Goal: Communication & Community: Answer question/provide support

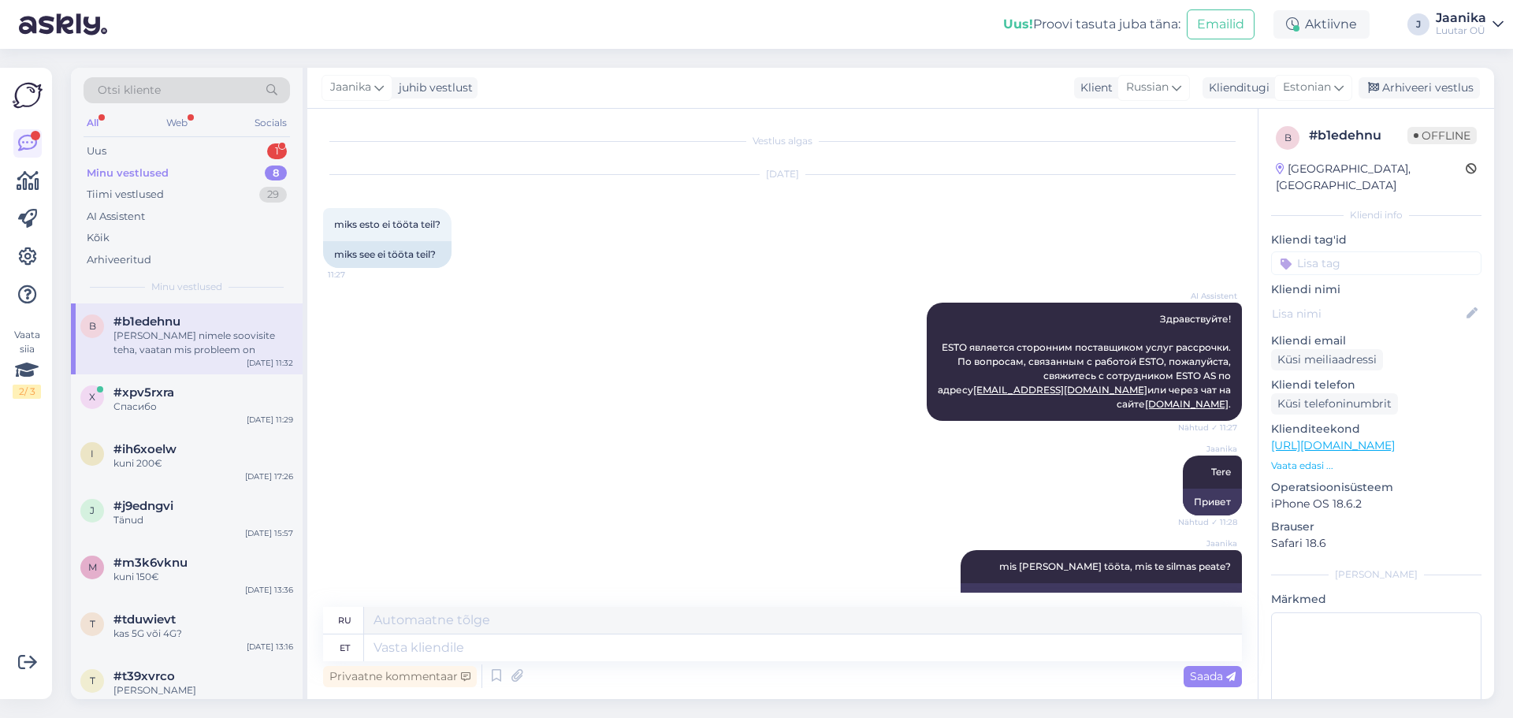
scroll to position [332, 0]
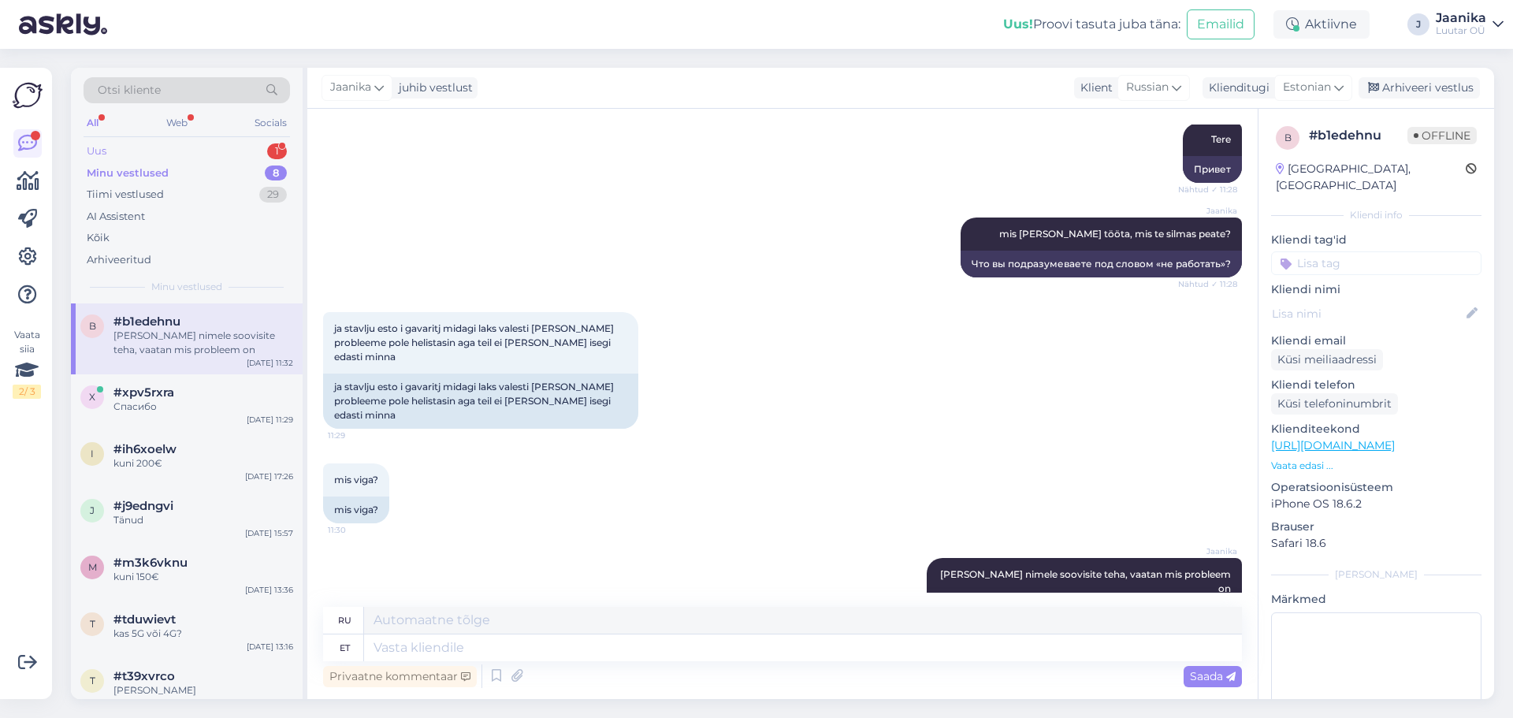
click at [110, 147] on div "Uus 1" at bounding box center [187, 151] width 206 height 22
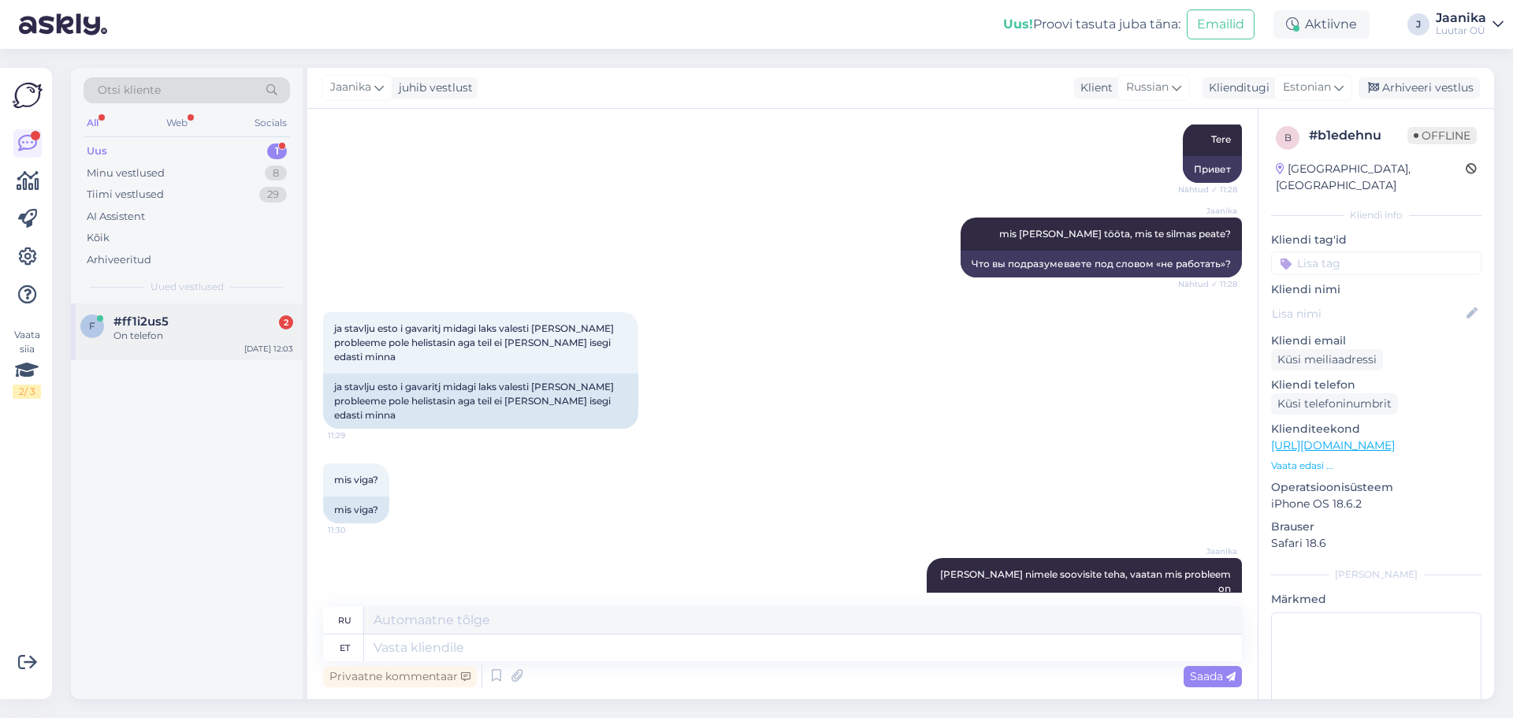
click at [134, 329] on div "On telefon" at bounding box center [203, 336] width 180 height 14
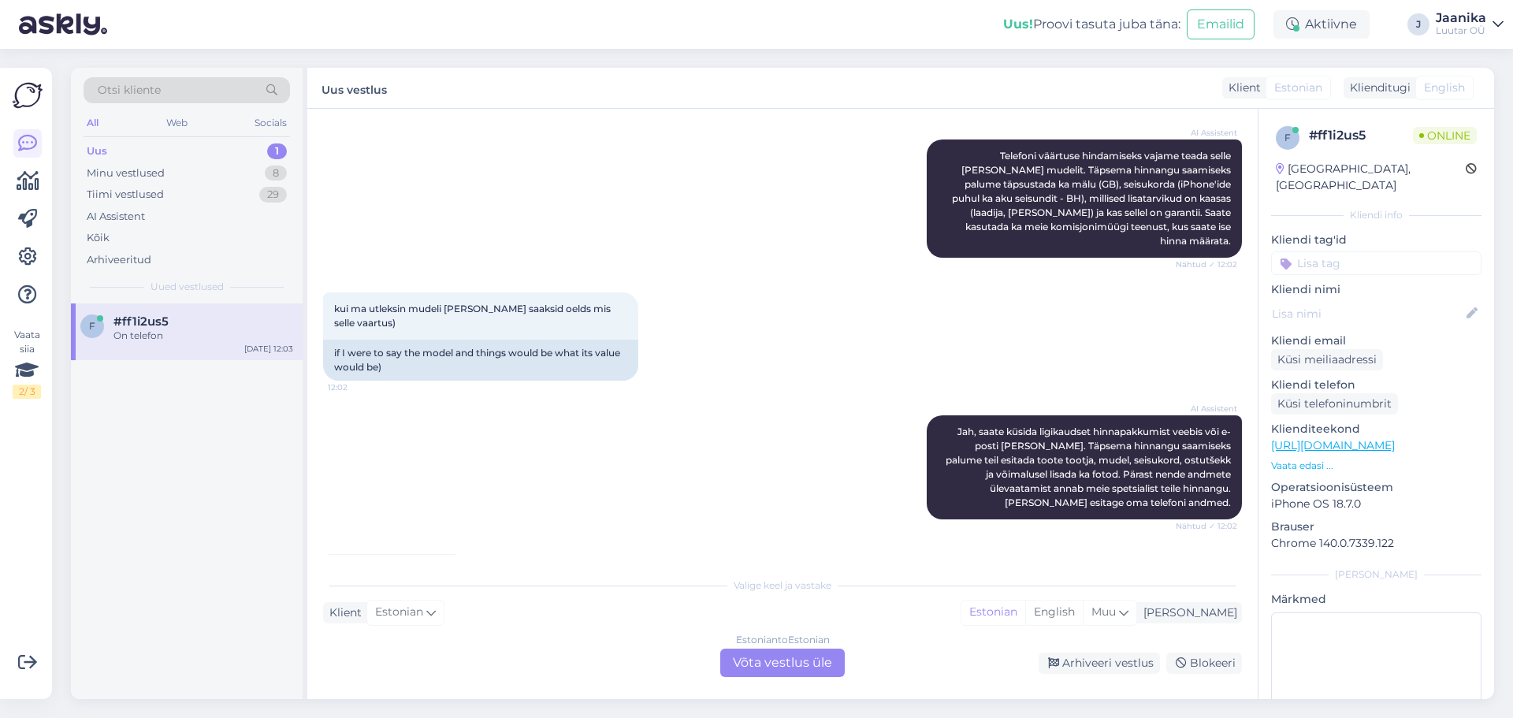
scroll to position [325, 0]
click at [793, 651] on div "Estonian to Estonian Võta vestlus üle" at bounding box center [782, 662] width 124 height 28
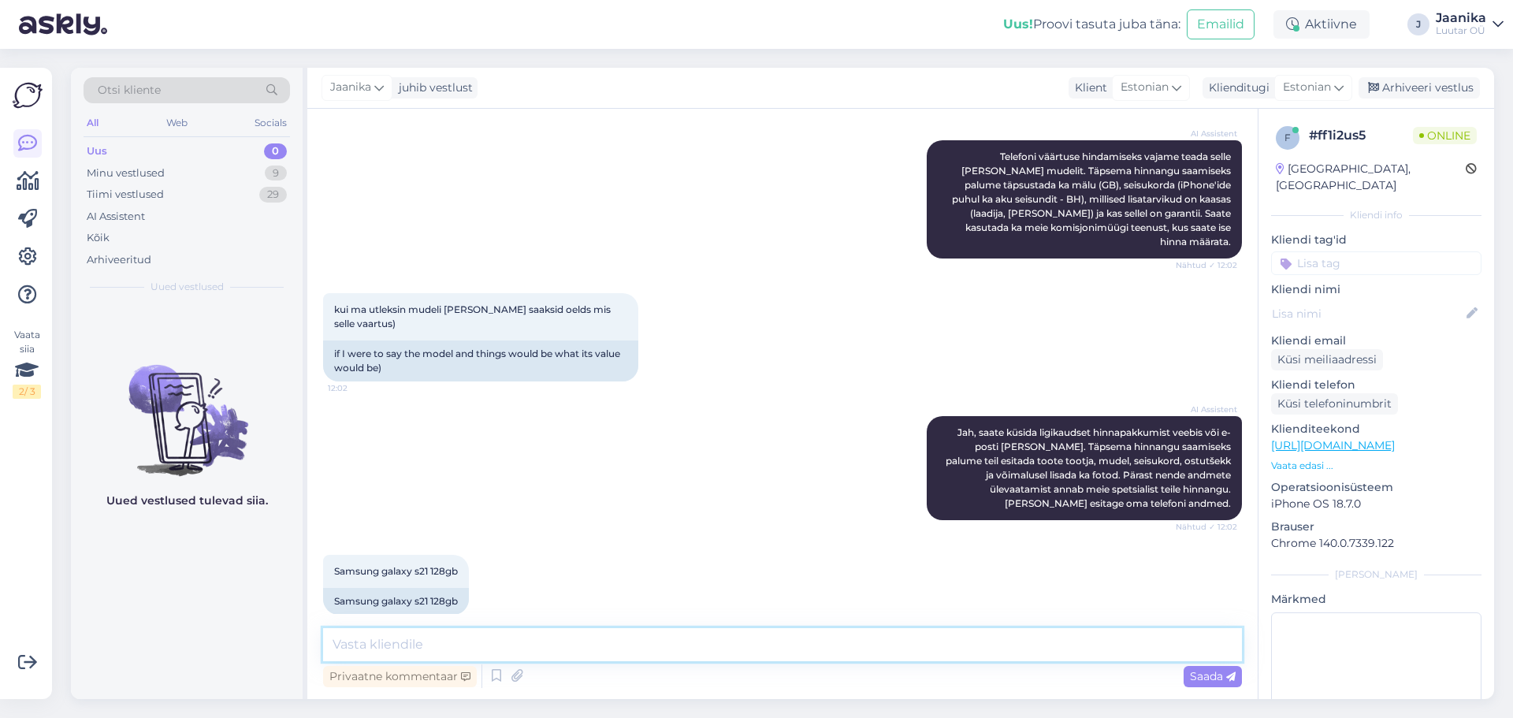
click at [555, 640] on textarea at bounding box center [782, 644] width 919 height 33
type textarea "Tere"
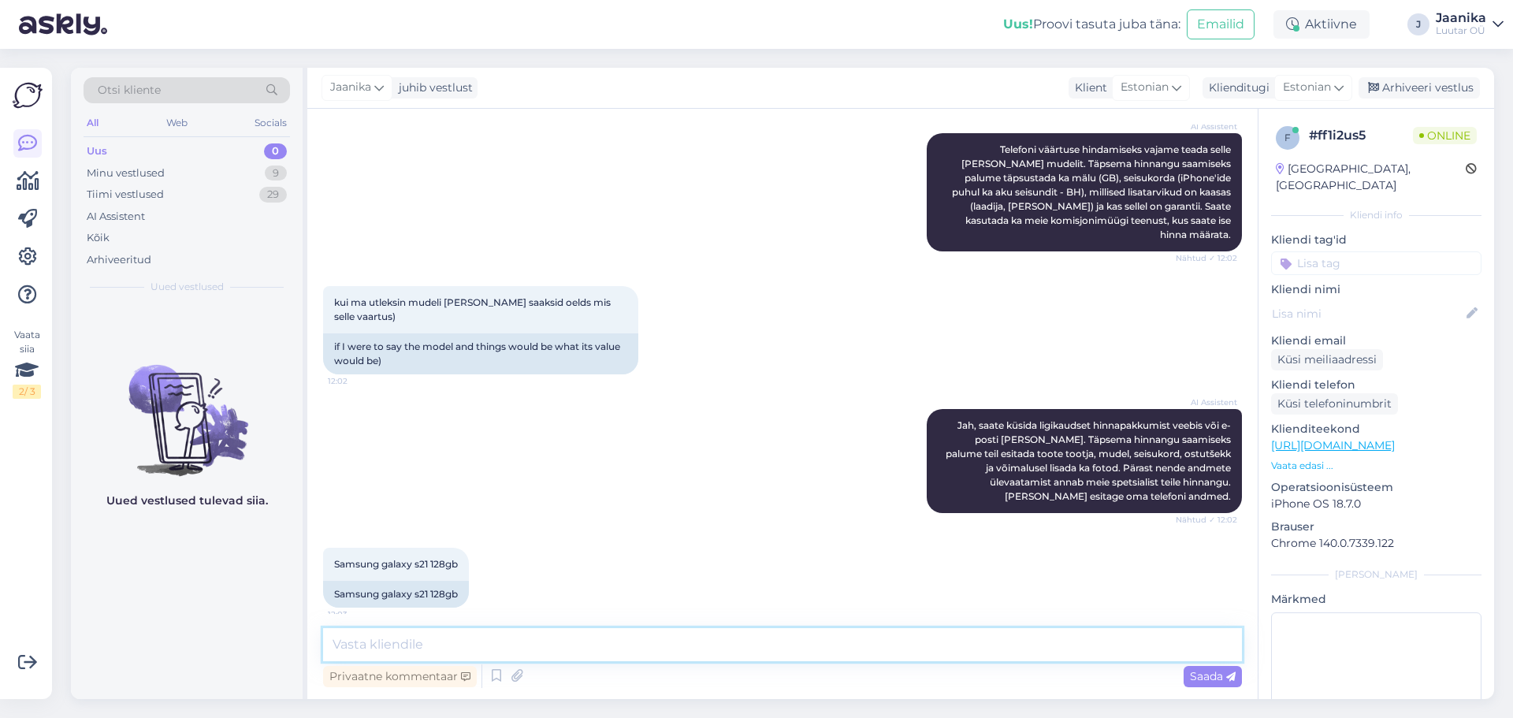
scroll to position [491, 0]
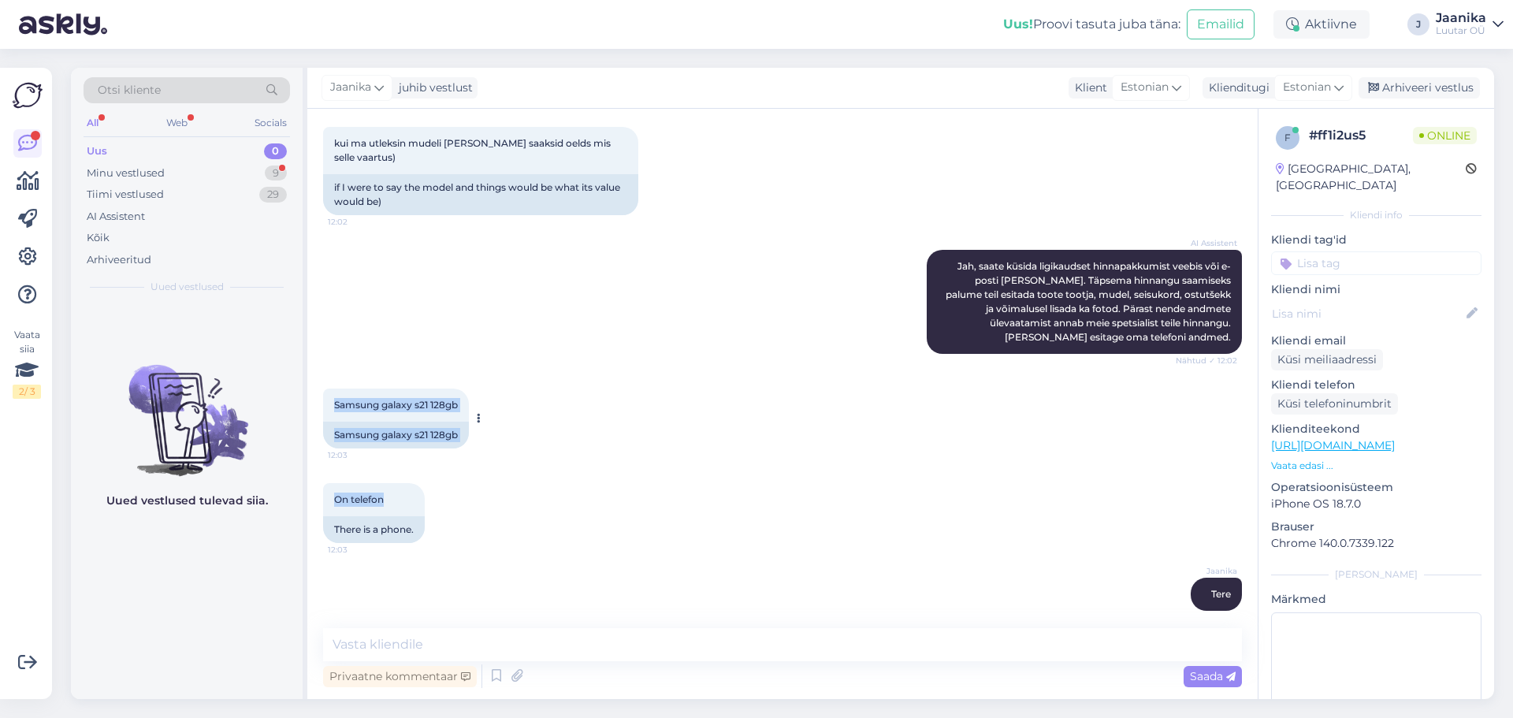
drag, startPoint x: 335, startPoint y: 388, endPoint x: 467, endPoint y: 388, distance: 132.3
click at [467, 388] on div "Vestlus algas [DATE] Tere 12:01 Hello AI Assistent [PERSON_NAME], kuidas saan t…" at bounding box center [789, 368] width 933 height 489
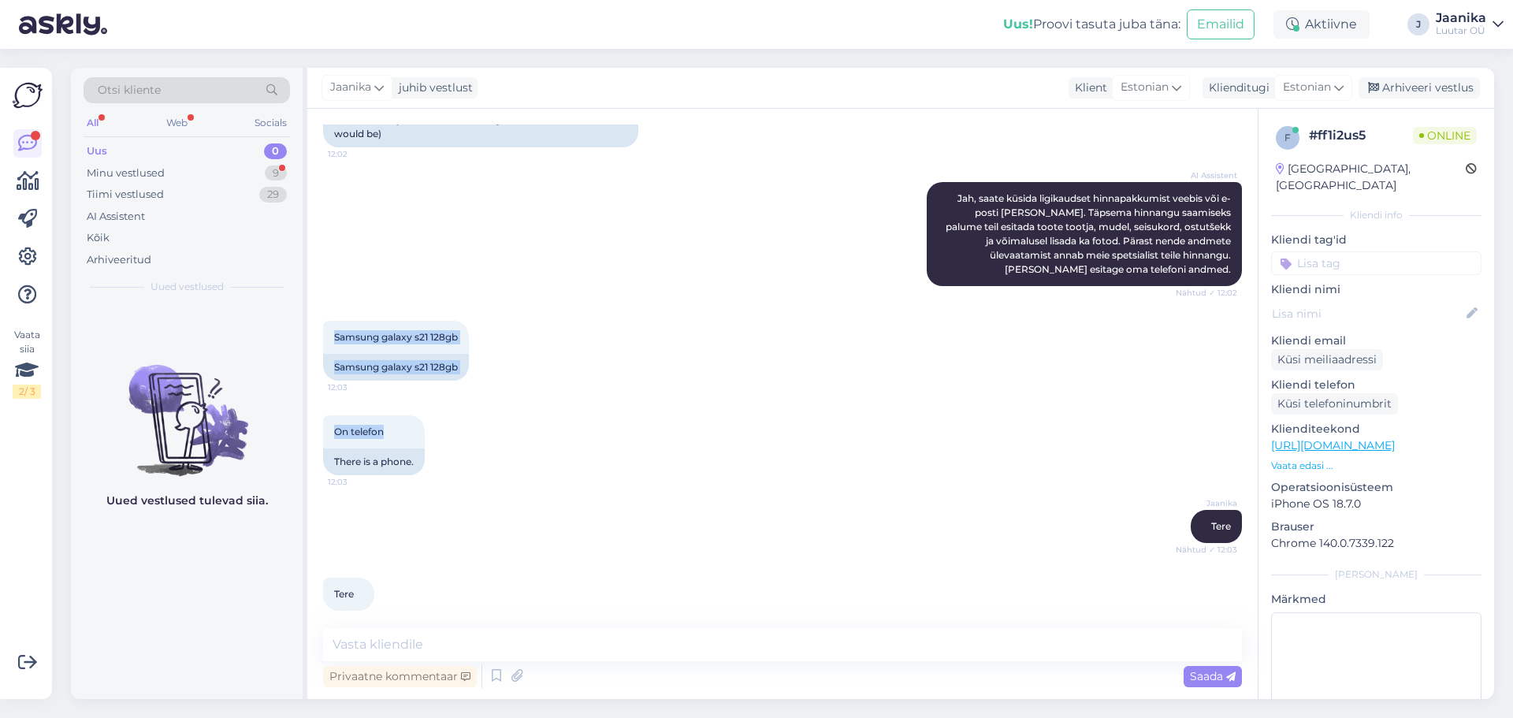
copy div "Samsung galaxy s21 128gb 12:03 Samsung galaxy s21 128gb On telefon"
click at [519, 639] on textarea at bounding box center [782, 644] width 919 height 33
type textarea "uurin"
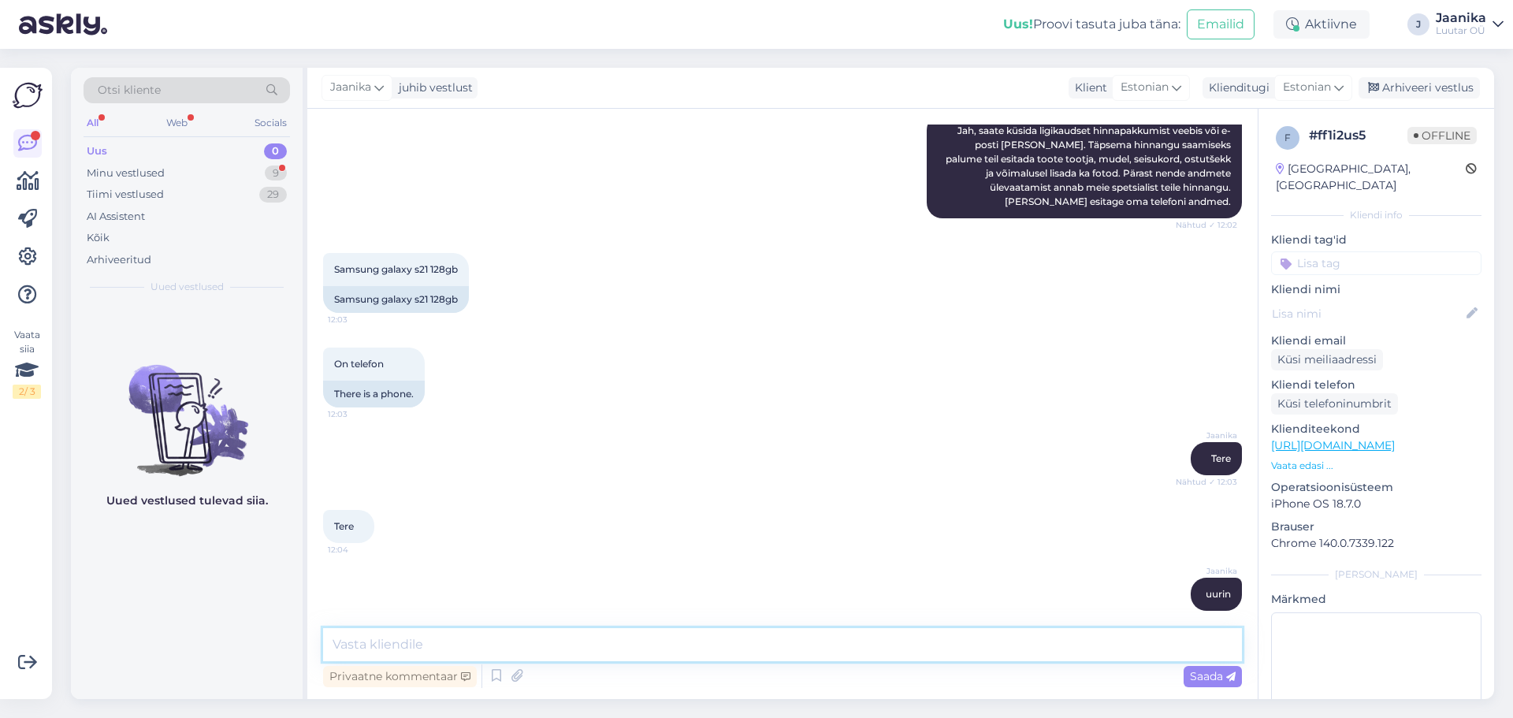
scroll to position [694, 0]
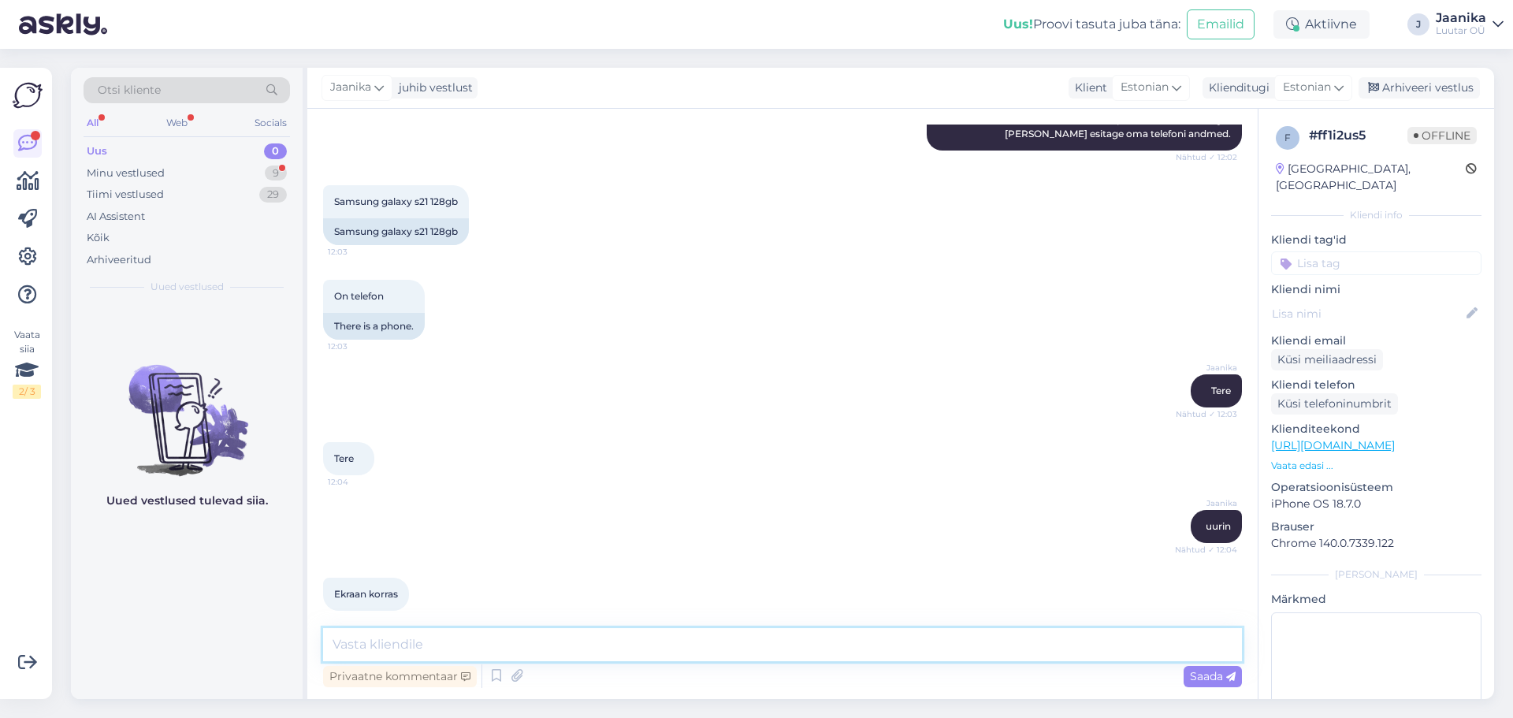
click at [630, 634] on textarea at bounding box center [782, 644] width 919 height 33
type textarea "kuni 70€"
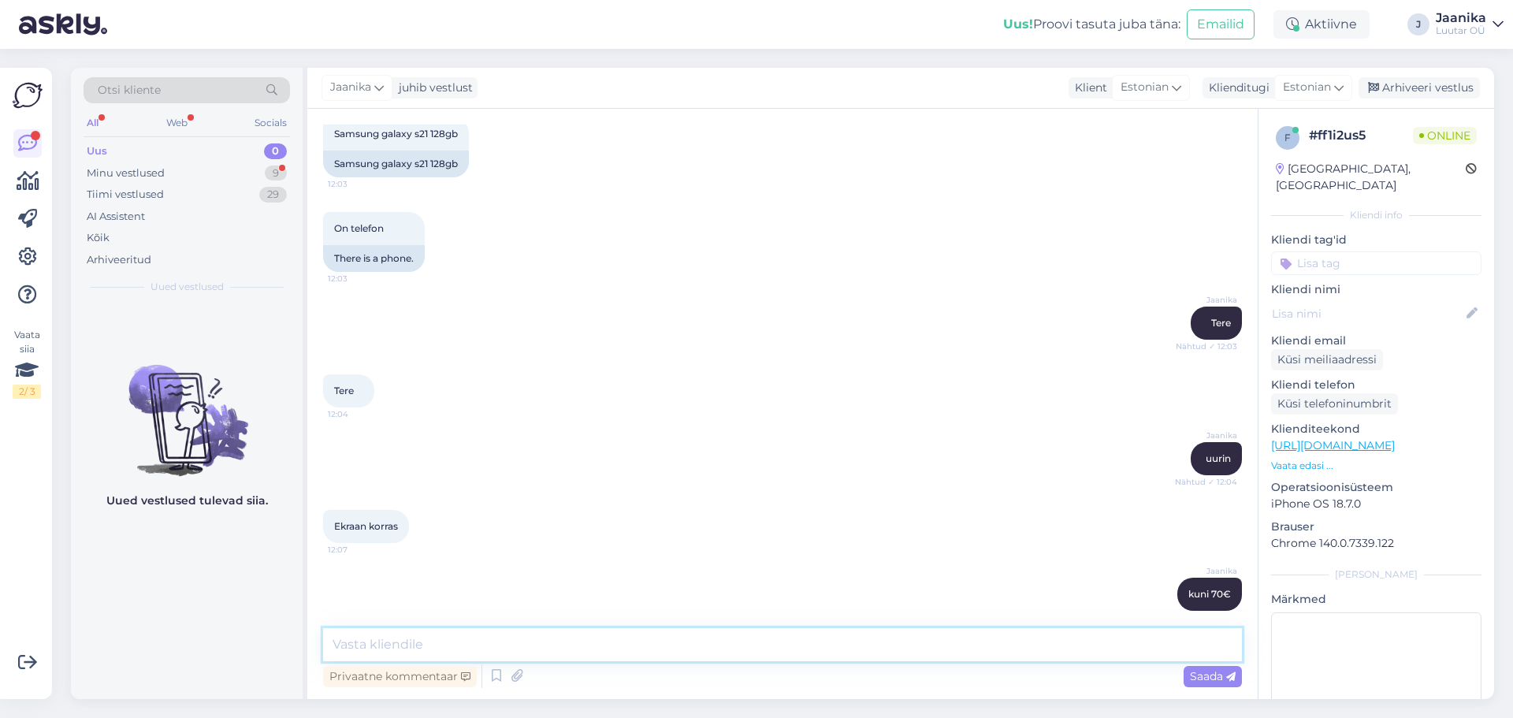
scroll to position [1101, 0]
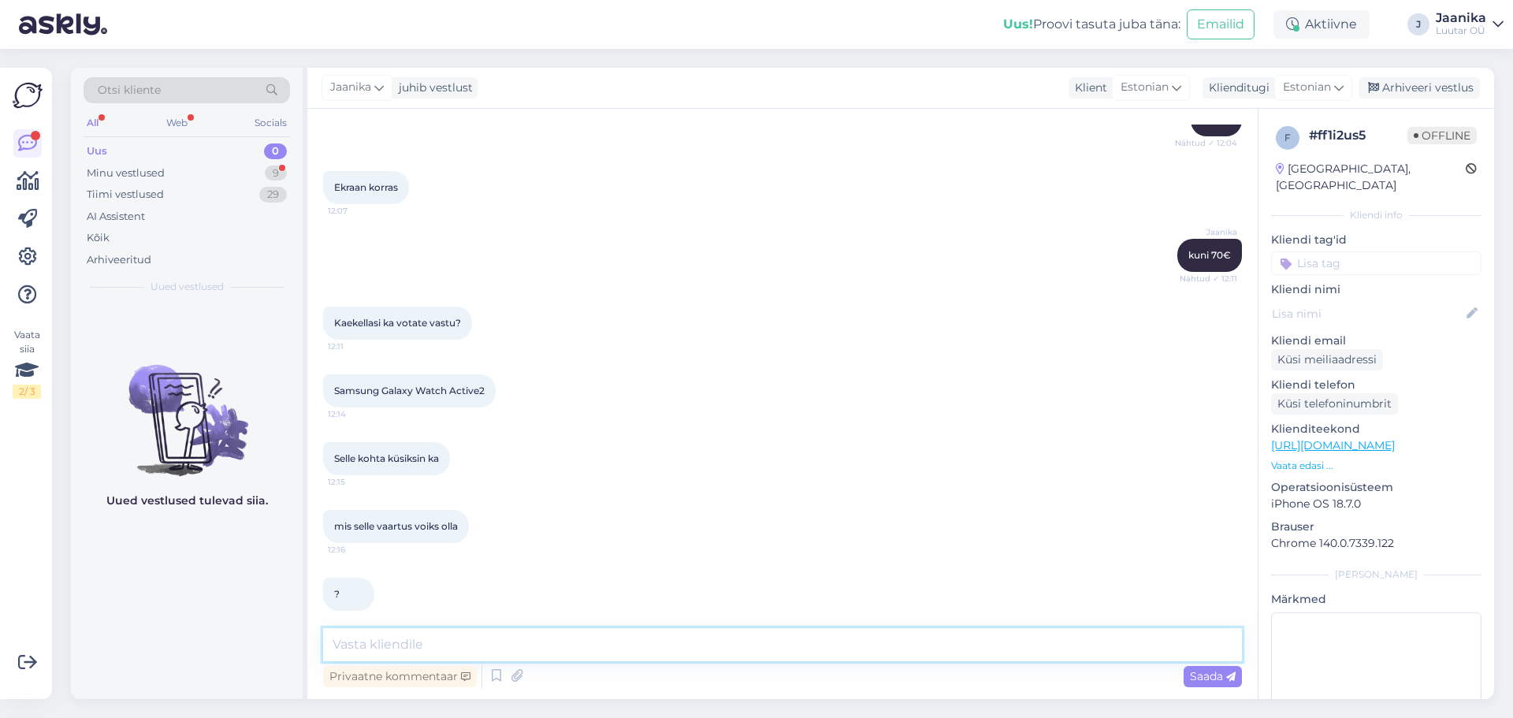
click at [415, 649] on textarea at bounding box center [782, 644] width 919 height 33
type textarea "uurin"
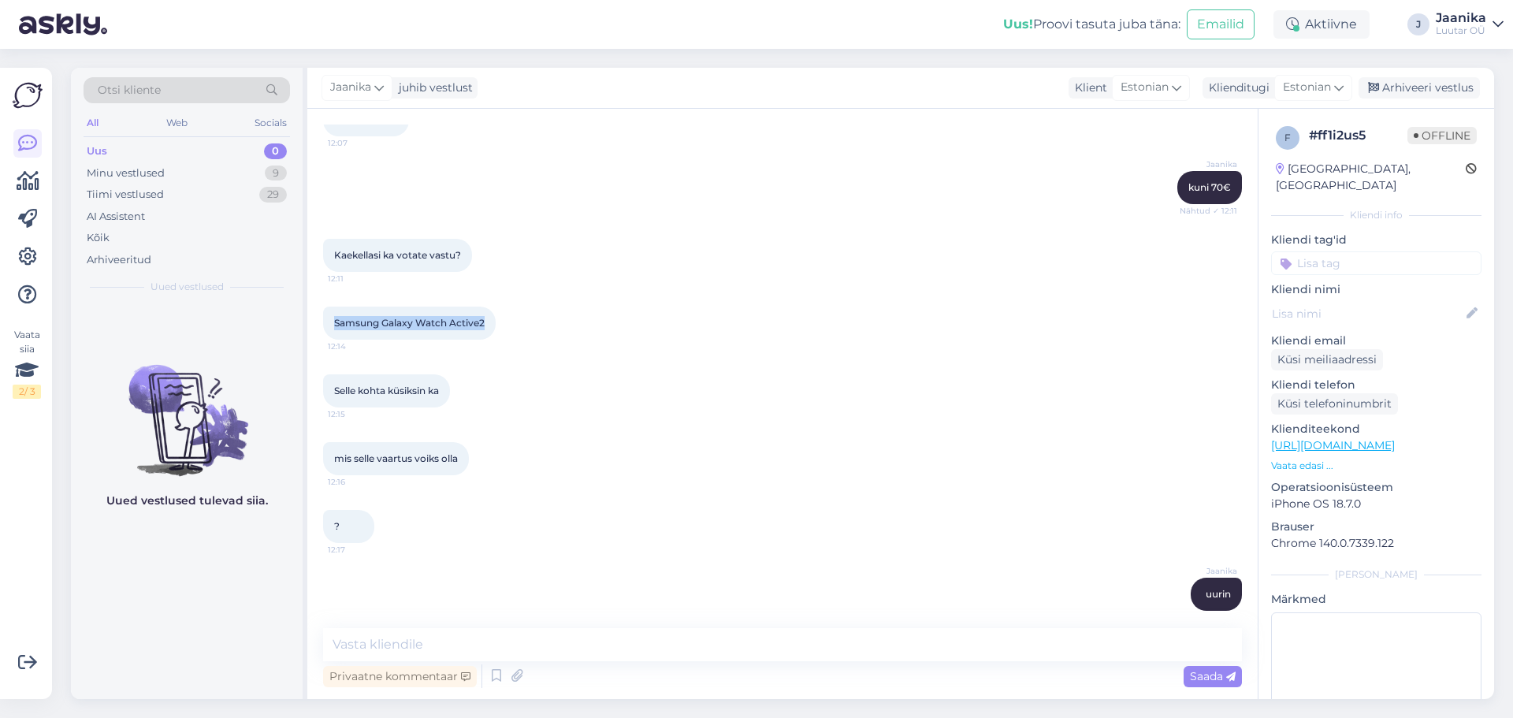
drag, startPoint x: 333, startPoint y: 306, endPoint x: 491, endPoint y: 307, distance: 157.6
click at [491, 307] on div "Samsung Galaxy Watch Active2 12:14" at bounding box center [409, 322] width 173 height 33
copy span "Samsung Galaxy Watch Active2"
click at [596, 646] on textarea at bounding box center [782, 644] width 919 height 33
type textarea "ei võta"
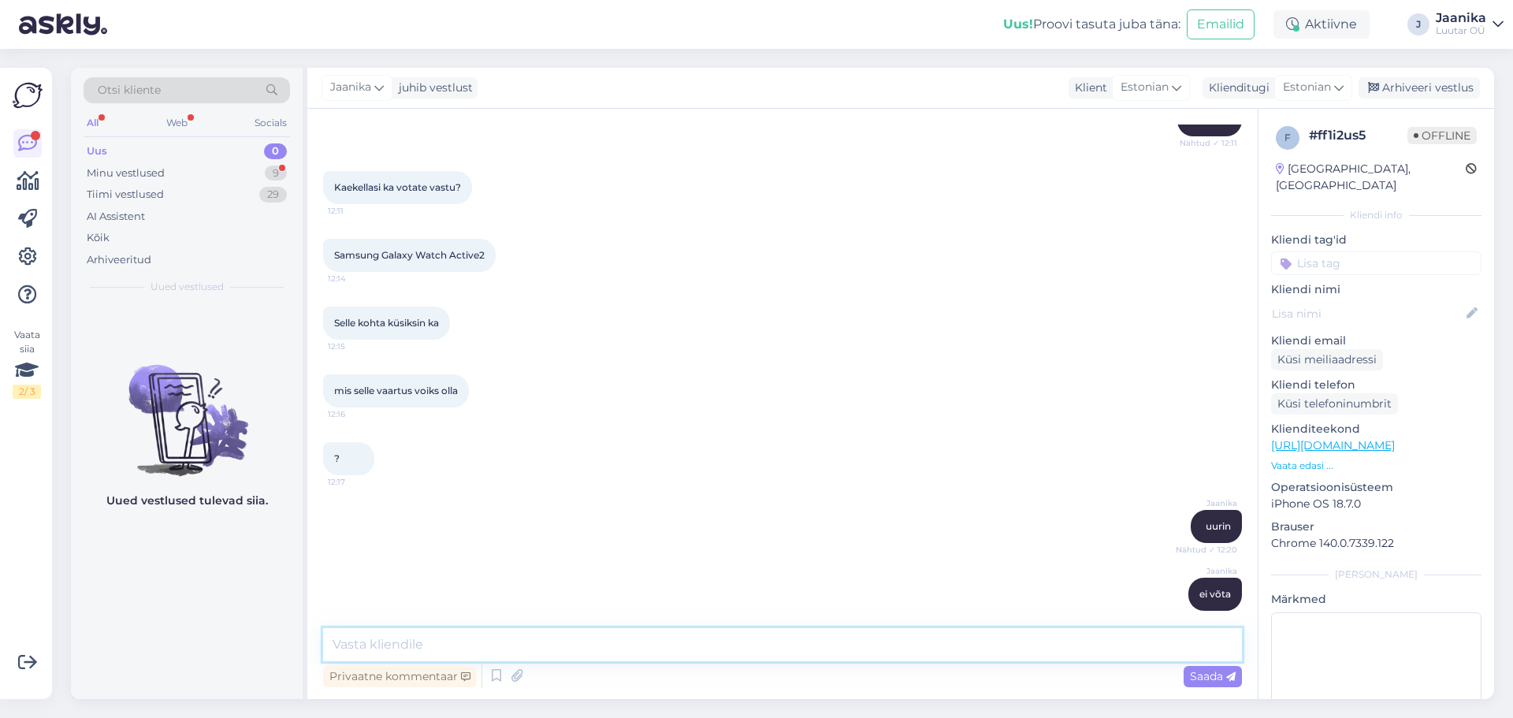
scroll to position [1304, 0]
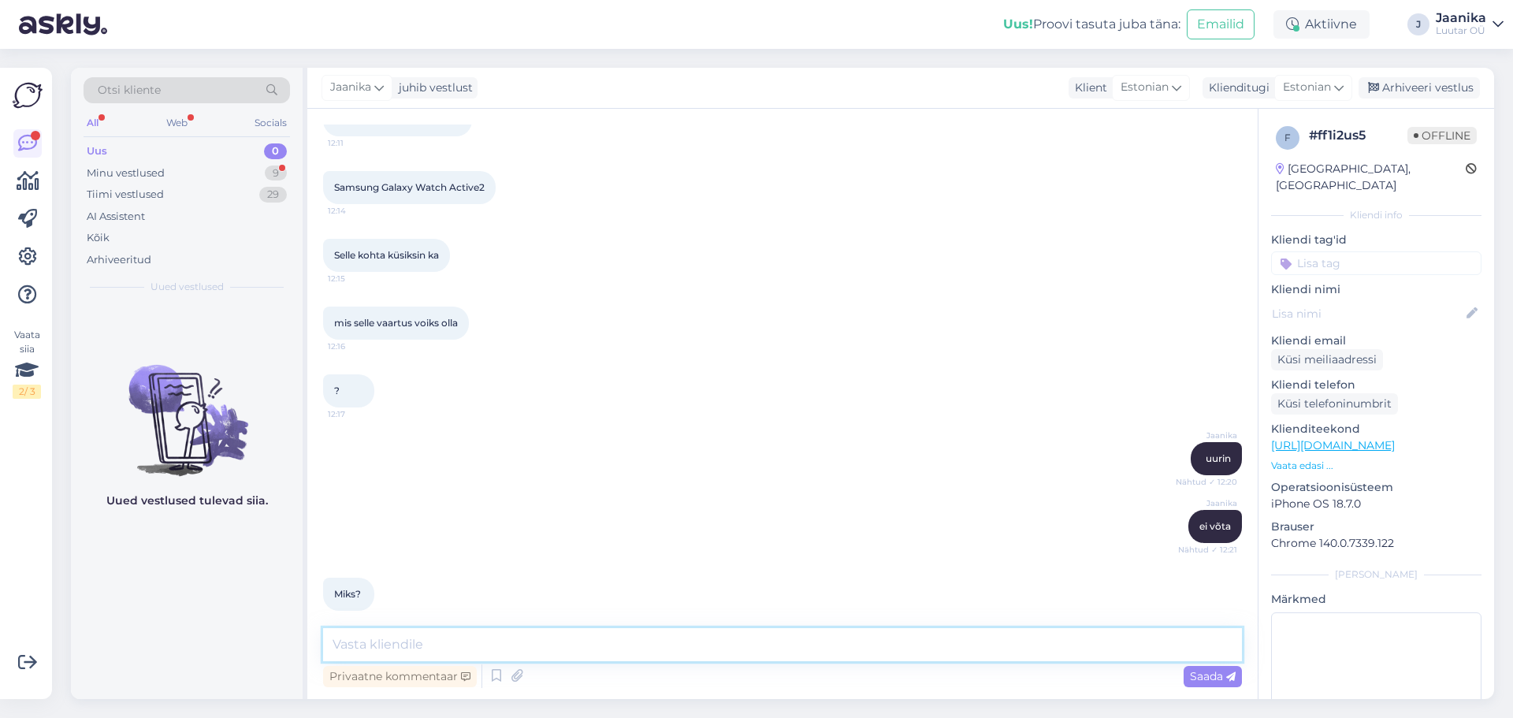
click at [531, 637] on textarea at bounding box center [782, 644] width 919 height 33
type textarea "[PERSON_NAME] juba"
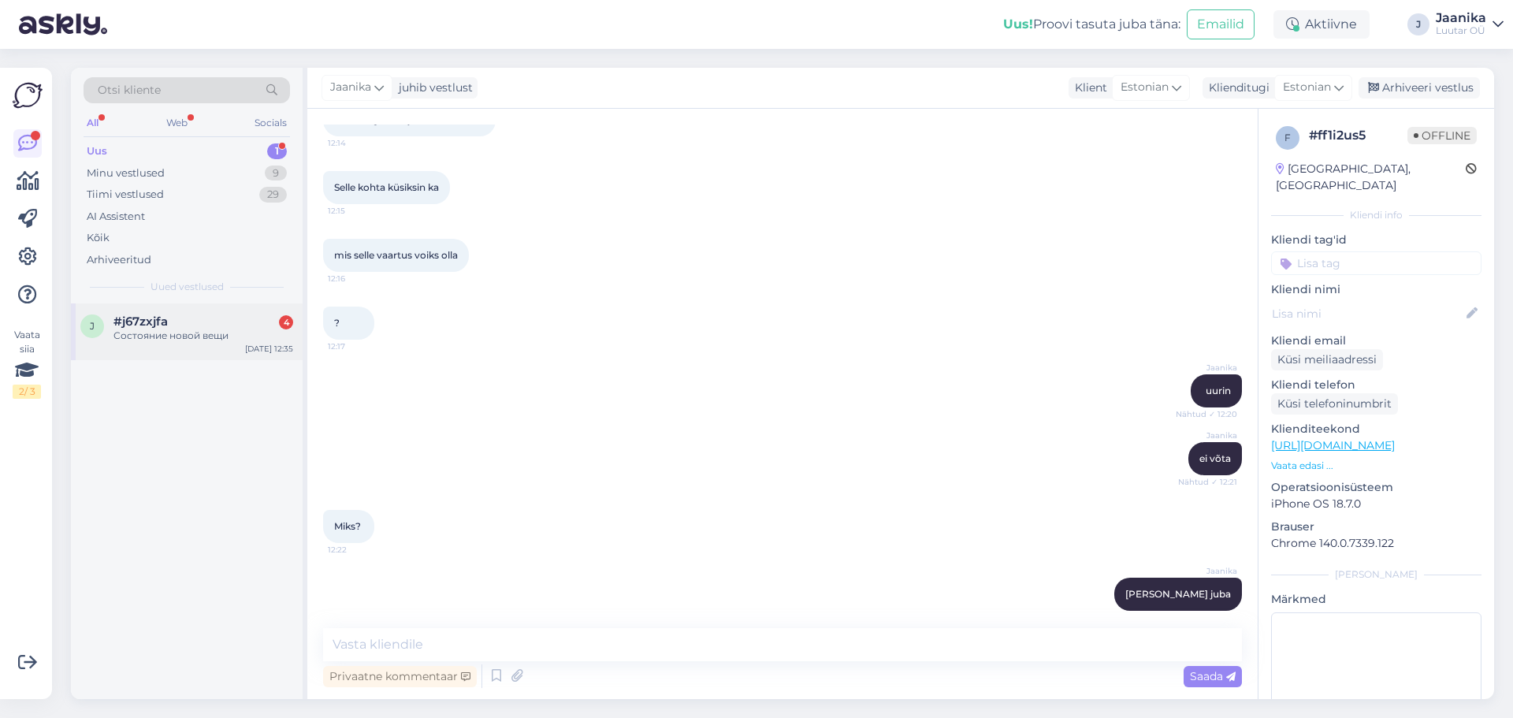
click at [184, 330] on div "Состояние новой вещи" at bounding box center [203, 336] width 180 height 14
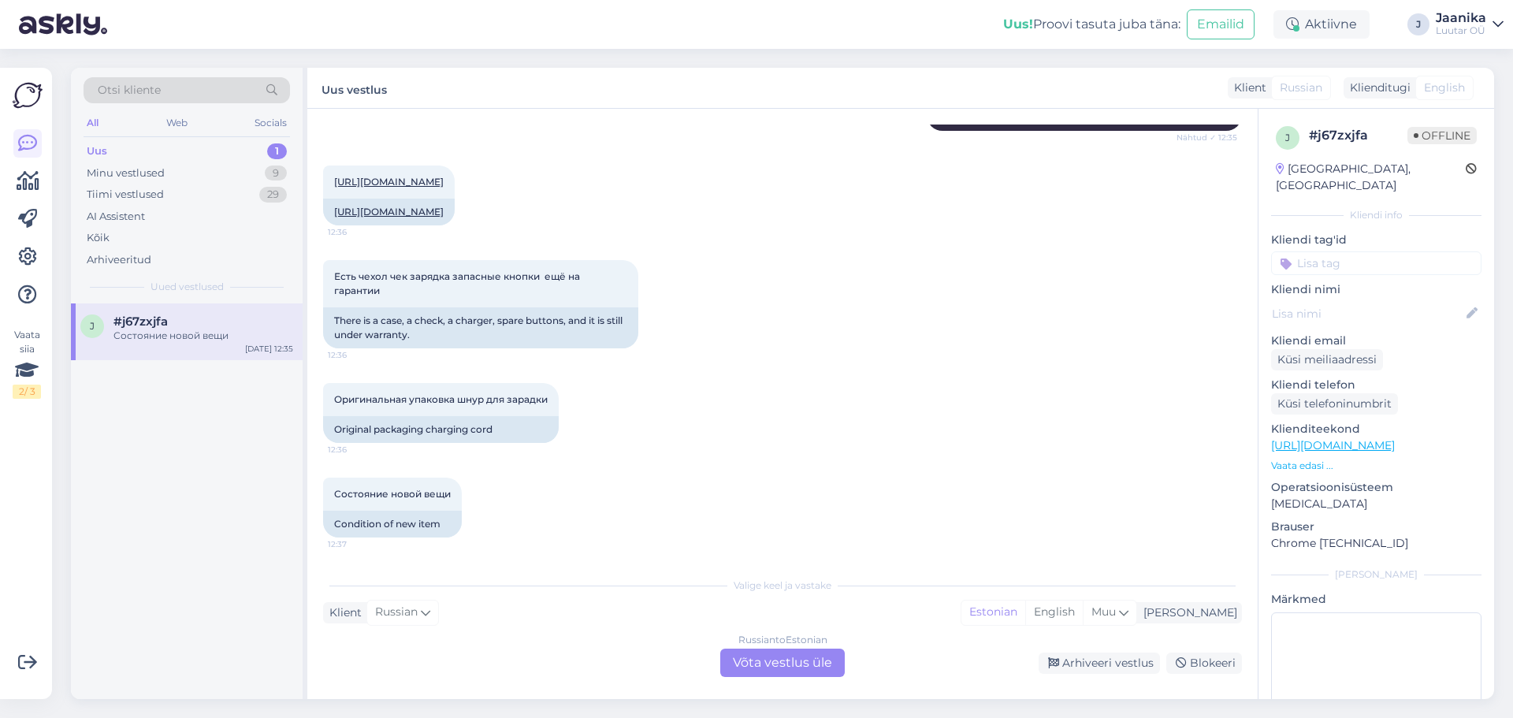
scroll to position [1149, 0]
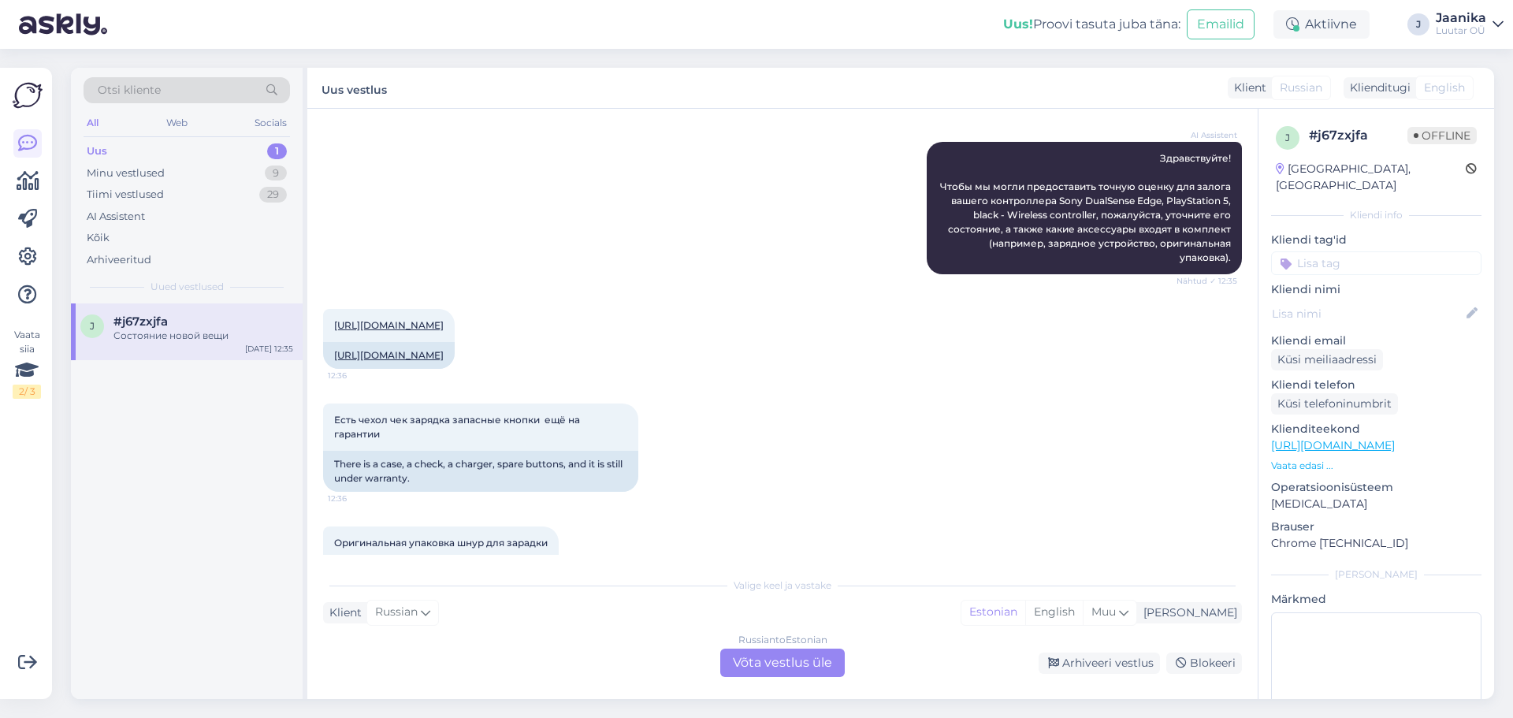
click at [815, 663] on div "Russian to Estonian Võta vestlus üle" at bounding box center [782, 662] width 124 height 28
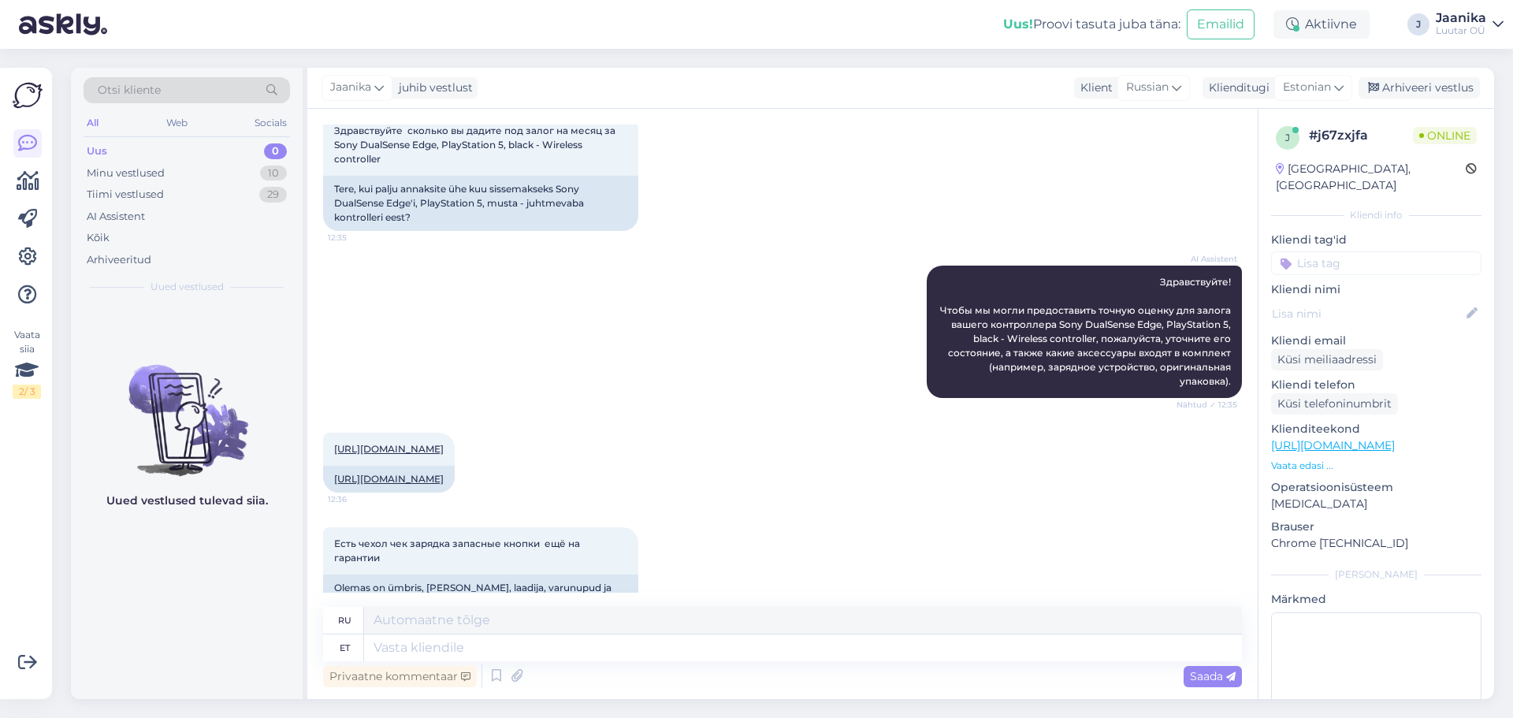
scroll to position [1111, 0]
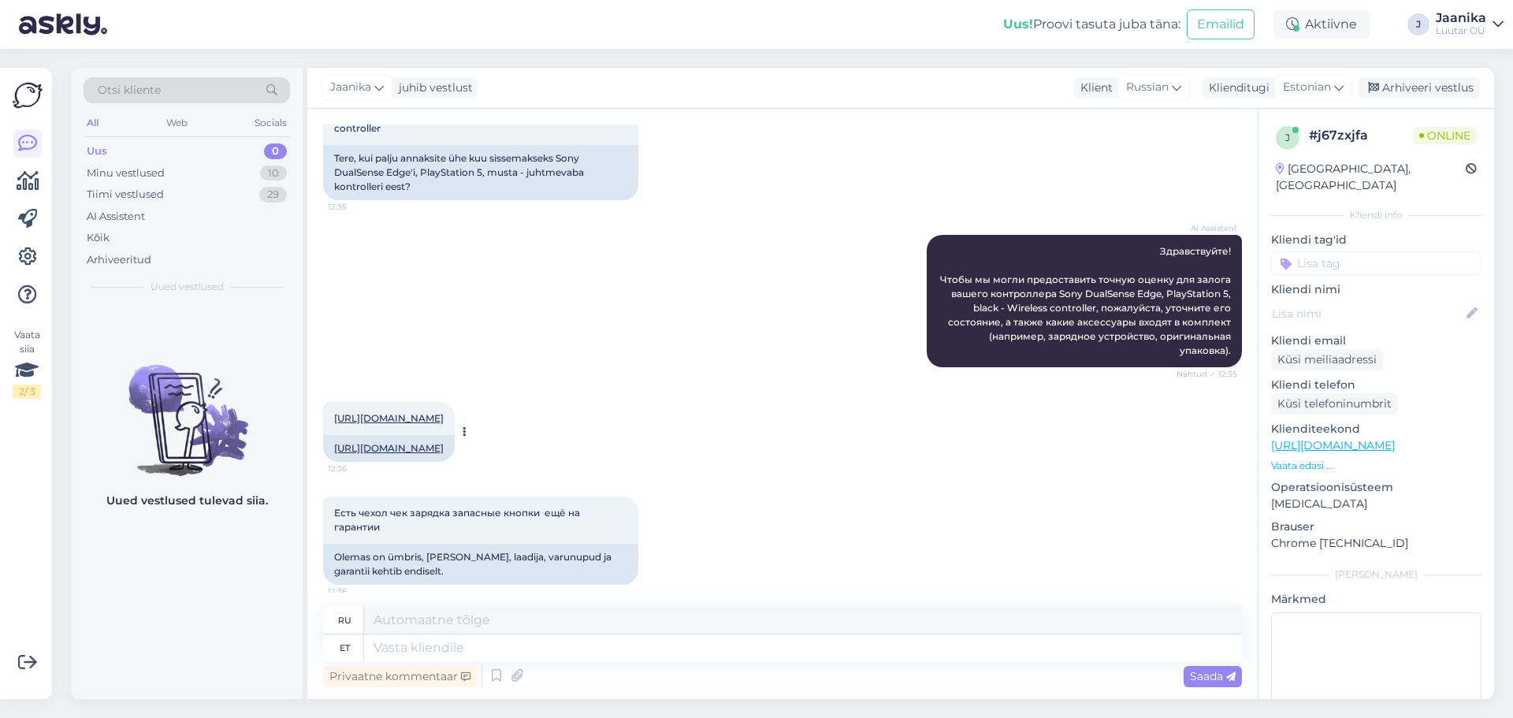
click at [444, 412] on link "[URL][DOMAIN_NAME]" at bounding box center [389, 418] width 110 height 12
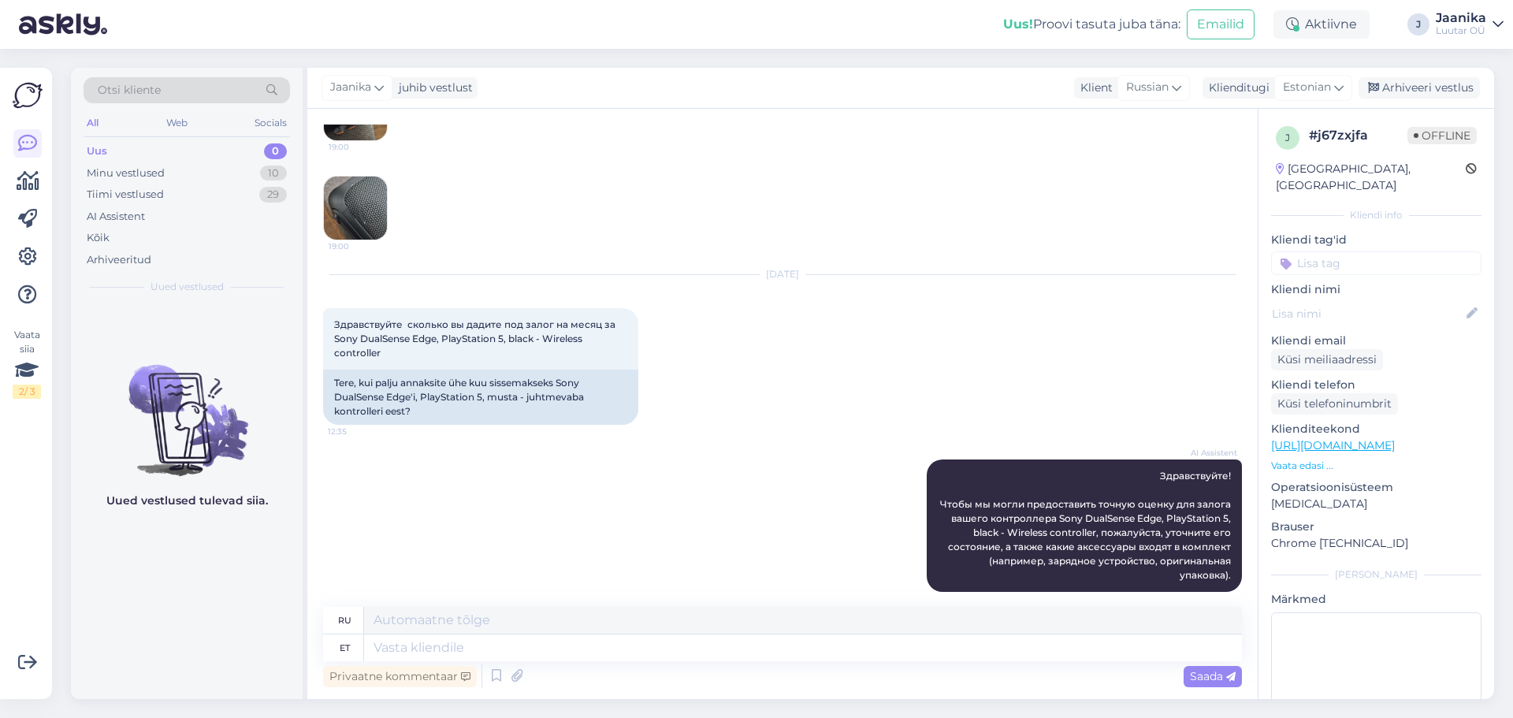
scroll to position [879, 0]
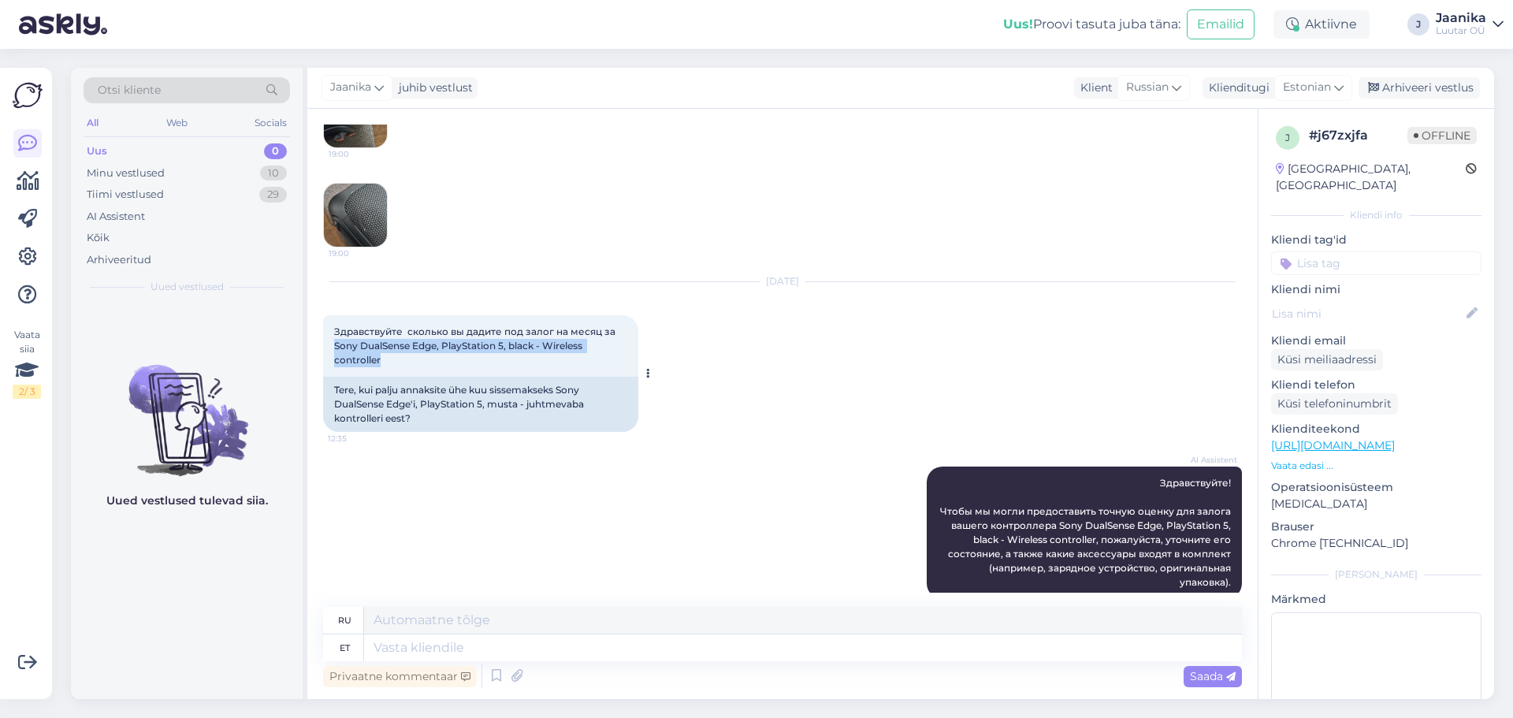
drag, startPoint x: 335, startPoint y: 331, endPoint x: 587, endPoint y: 342, distance: 252.3
click at [587, 342] on div "Здравствуйте сколько вы дадите под залог на месяц за Sony DualSense Edge, PlayS…" at bounding box center [480, 345] width 315 height 61
copy span "Sony DualSense Edge, PlayStation 5, black - Wireless controller"
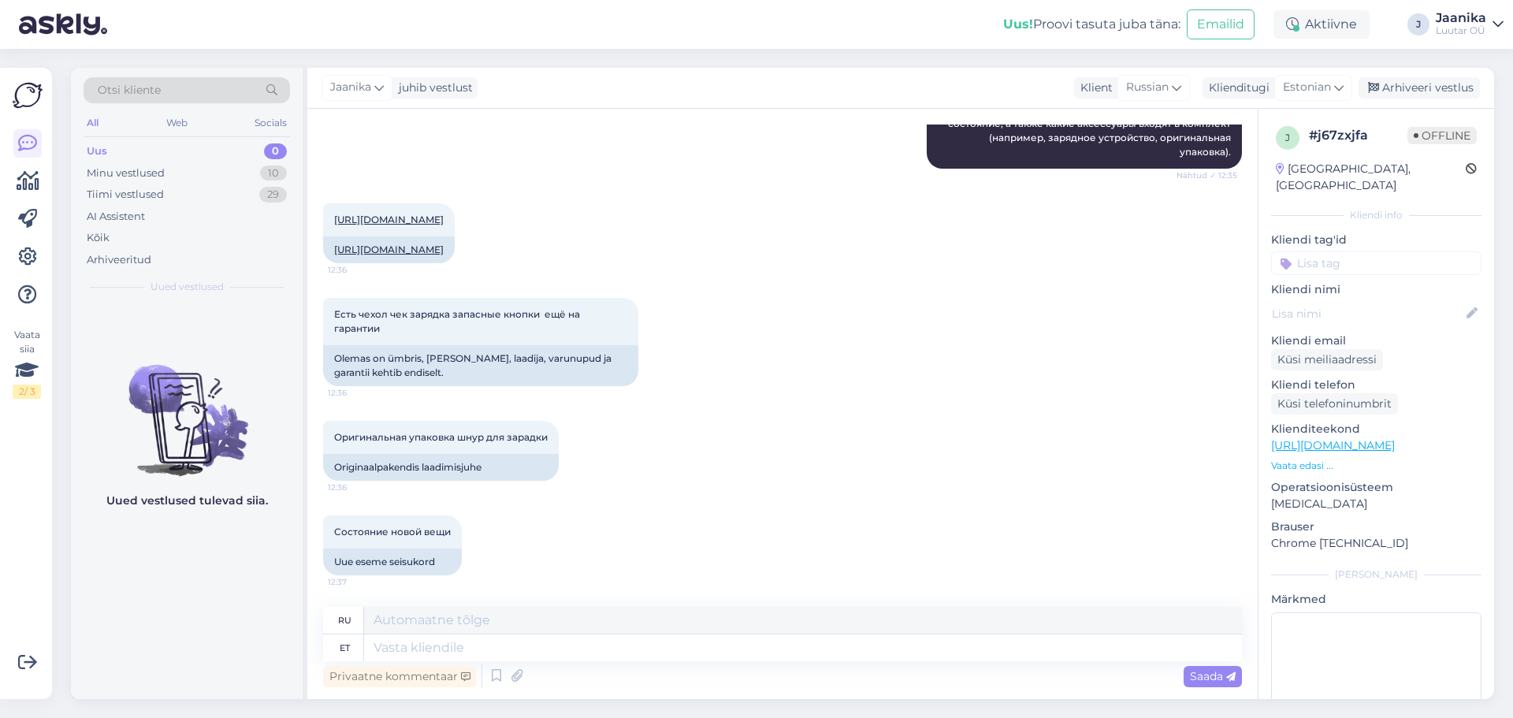
scroll to position [1352, 0]
click at [477, 648] on textarea at bounding box center [803, 647] width 878 height 27
type textarea "kuni"
type textarea "до"
type textarea "kuni 20€"
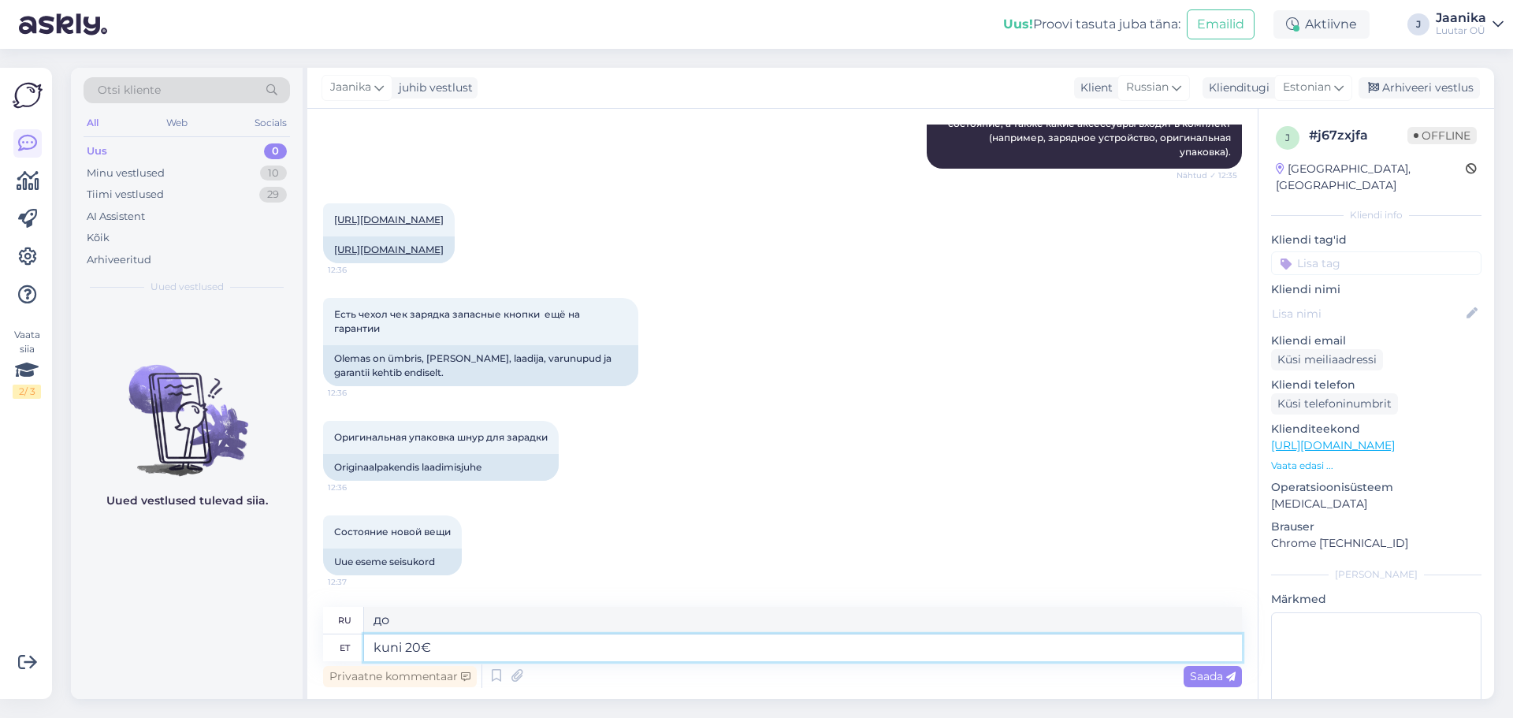
type textarea "до 20 евро"
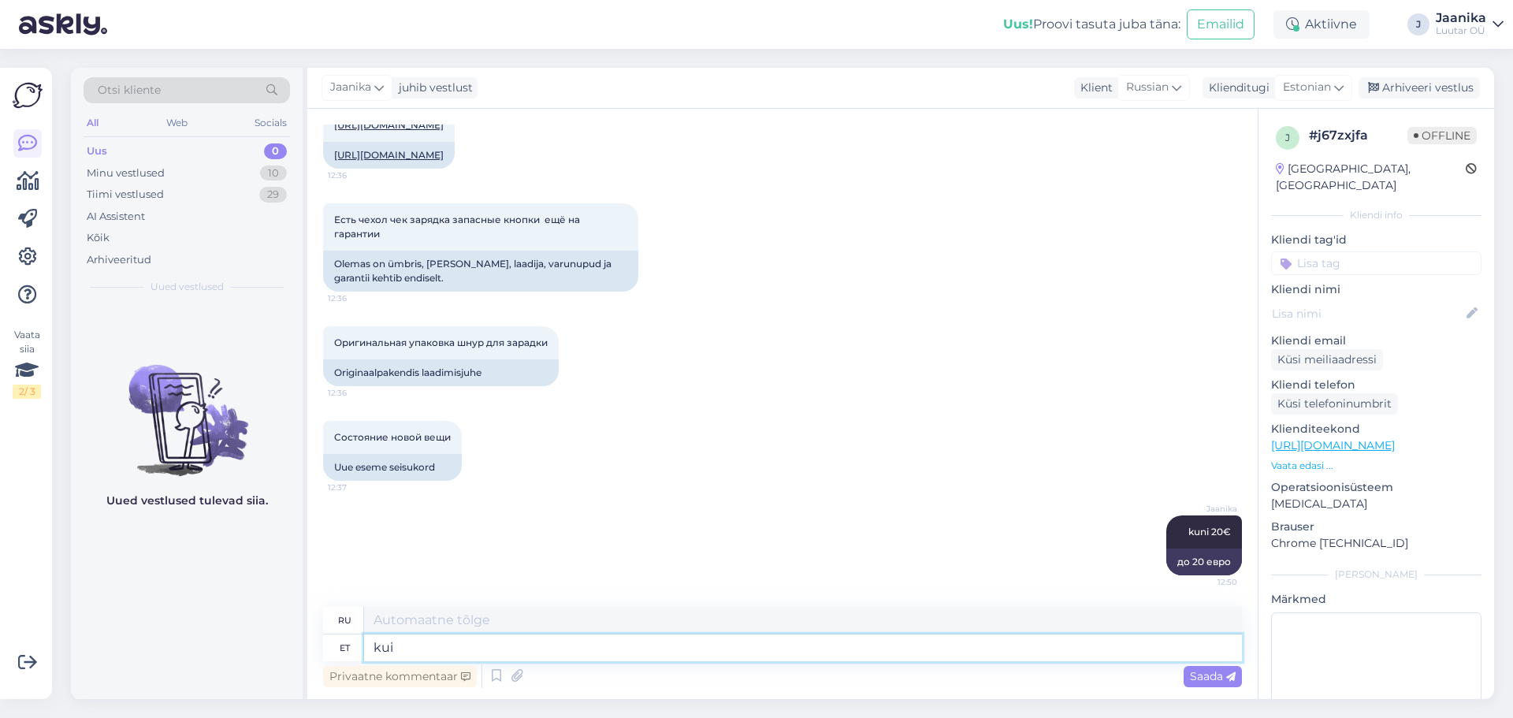
type textarea "kui e"
type textarea "если"
type textarea "kui esinduses o"
type textarea "как в представительстве"
type textarea "kui esinduses on o"
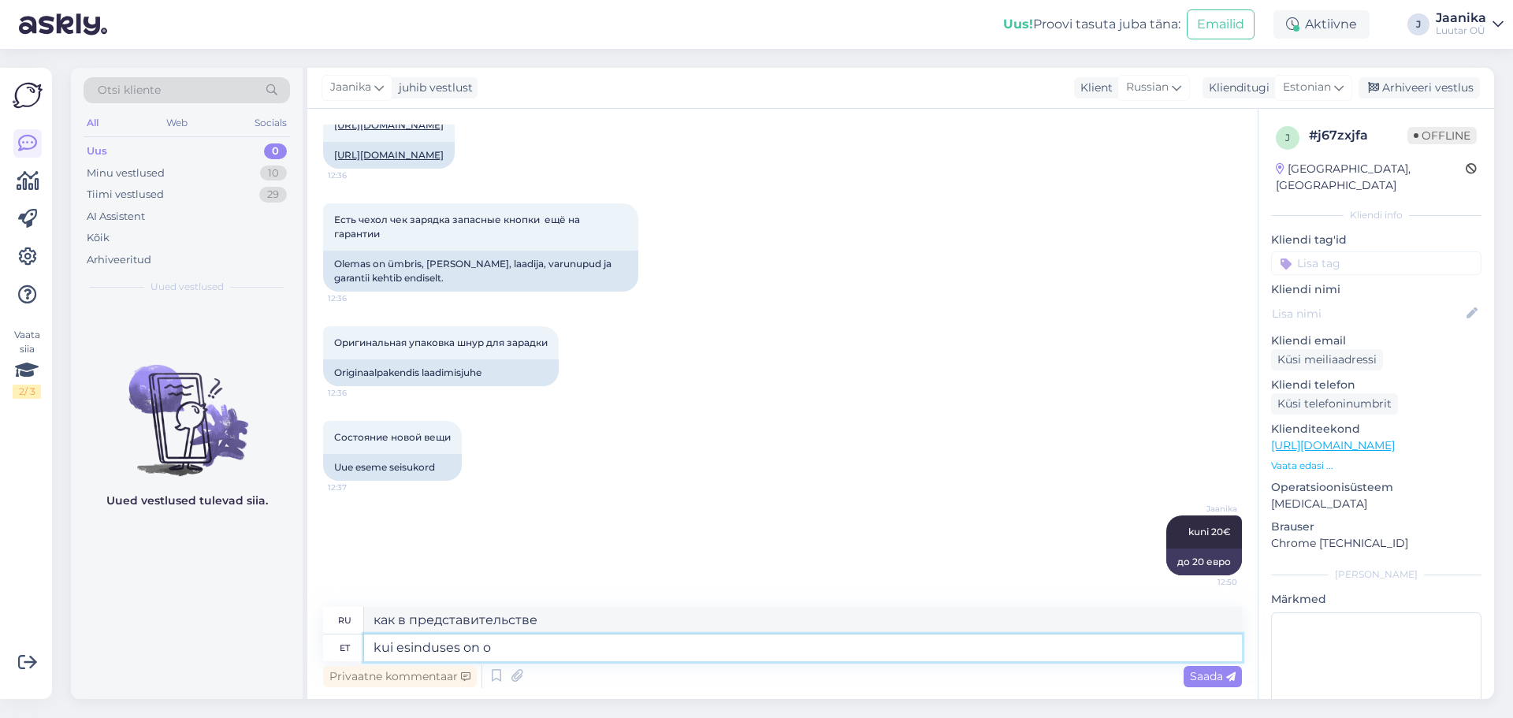
type textarea "если представительство имеет"
type textarea "kui esinduses on olemas"
type textarea "если доступно в автосалоне"
type textarea "kui esinduses on olemas konsool"
type textarea "если в автосалоне есть консоль"
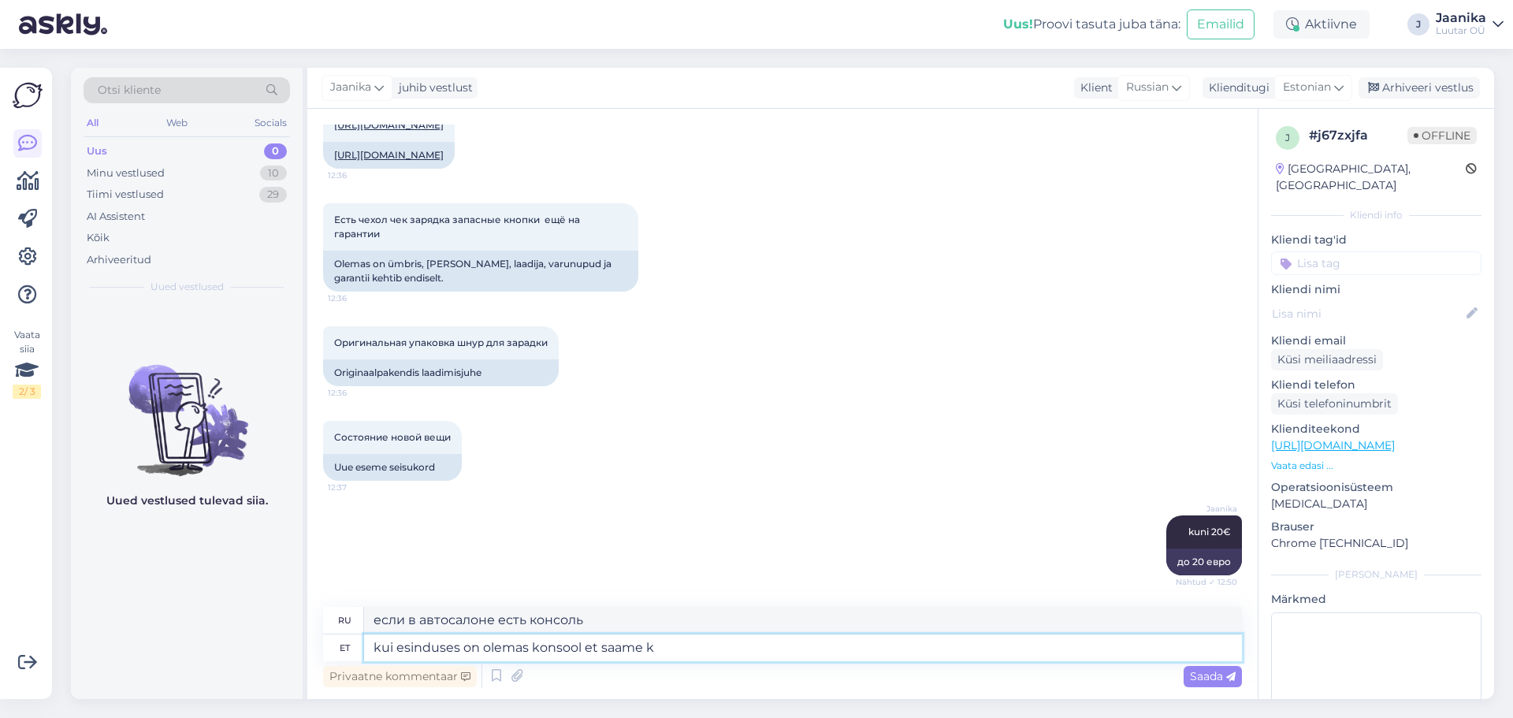
type textarea "kui esinduses on olemas konsool et saame ko"
type textarea "если в автосалоне есть консоль, чтобы мы могли"
type textarea "kui esinduses on olemas konsool et saame kontrollida."
type textarea "если в автосалоне есть пульт, мы можем проверить."
type textarea "kui esinduses on olemas konsool et saame kontrollida. kui"
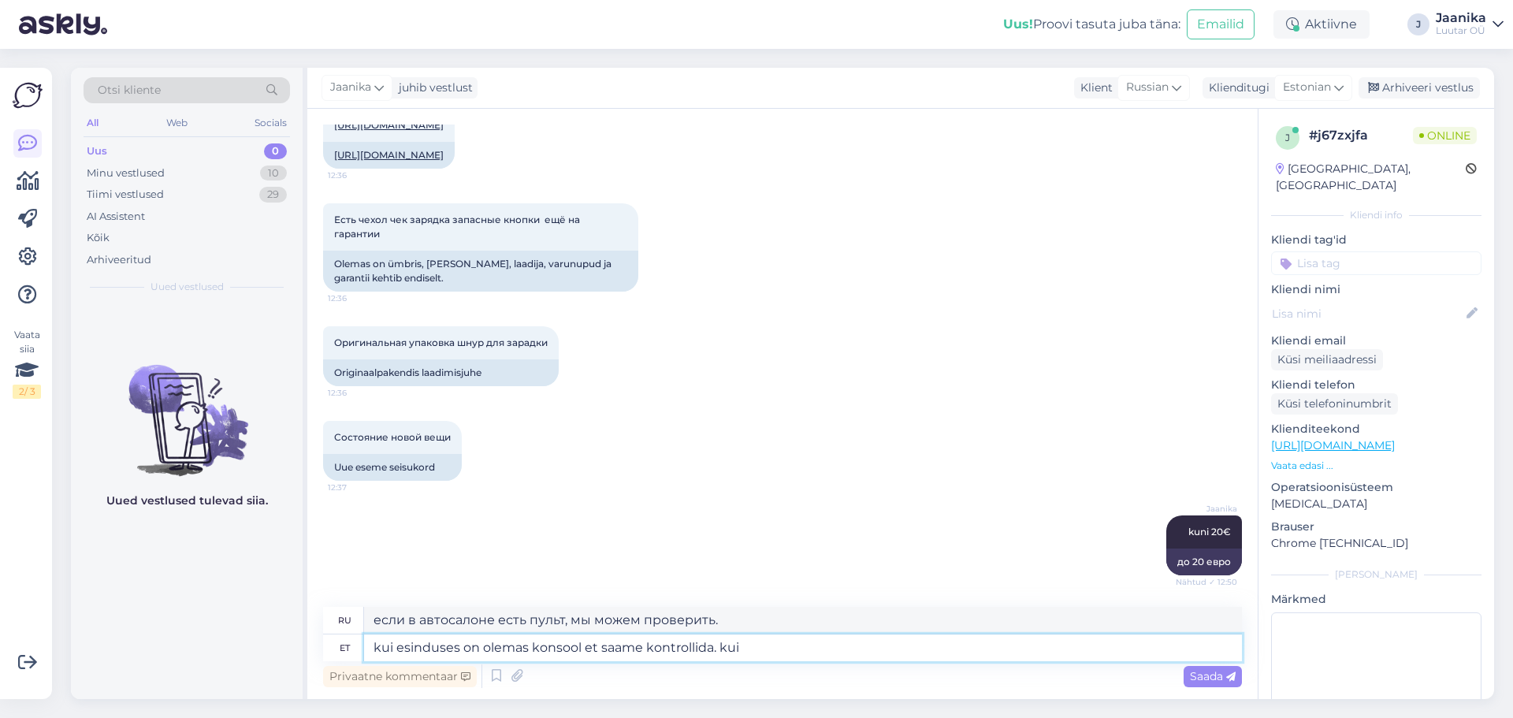
type textarea "если в автосалоне есть консоль, мы можем проверить."
type textarea "kui esinduses on olemas konsool et saame kontrollida. kui pole"
type textarea "Если в автосалоне есть консоль, мы можем проверить. Если нет"
type textarea "kui esinduses on olemas konsool et saame kontrollida. kui pole peate is"
type textarea "Если в автосалоне есть консоль, мы можем проверить. Если нет, вам нужно"
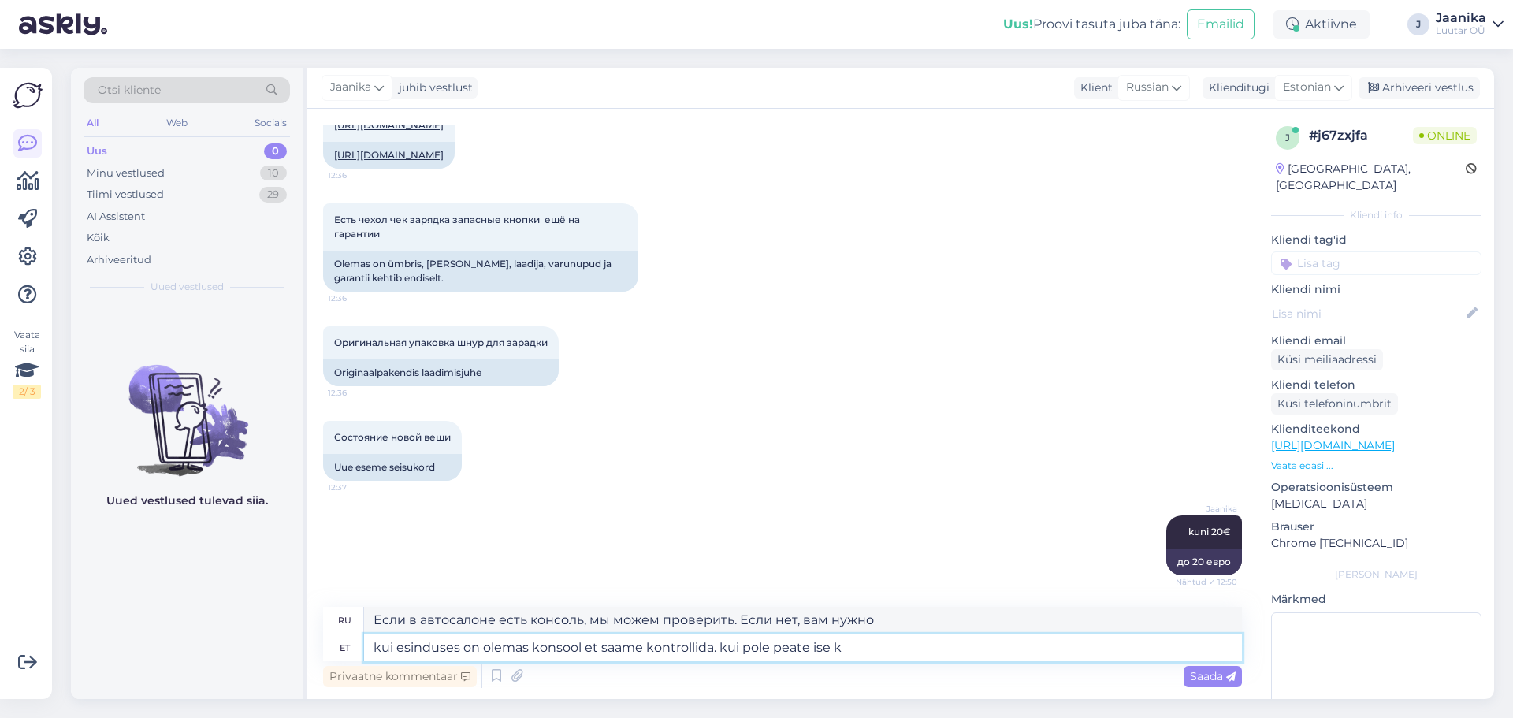
type textarea "kui esinduses on olemas konsool et saame kontrollida. kui pole peate ise ka"
type textarea "Если в автосалоне есть пульт, мы можем проверить. Если нет, вам придется сделат…"
type textarea "kui esinduses on olemas konsool et saame kontrollida. kui pole peate ise [PERSO…"
type textarea "Если в автосалоне есть пульт, мы можем его проверить. Если нет, вам придётся пр…"
type textarea "kui esinduses on olemas konsool et saame kontrollida. kui pole peate ise [PERSO…"
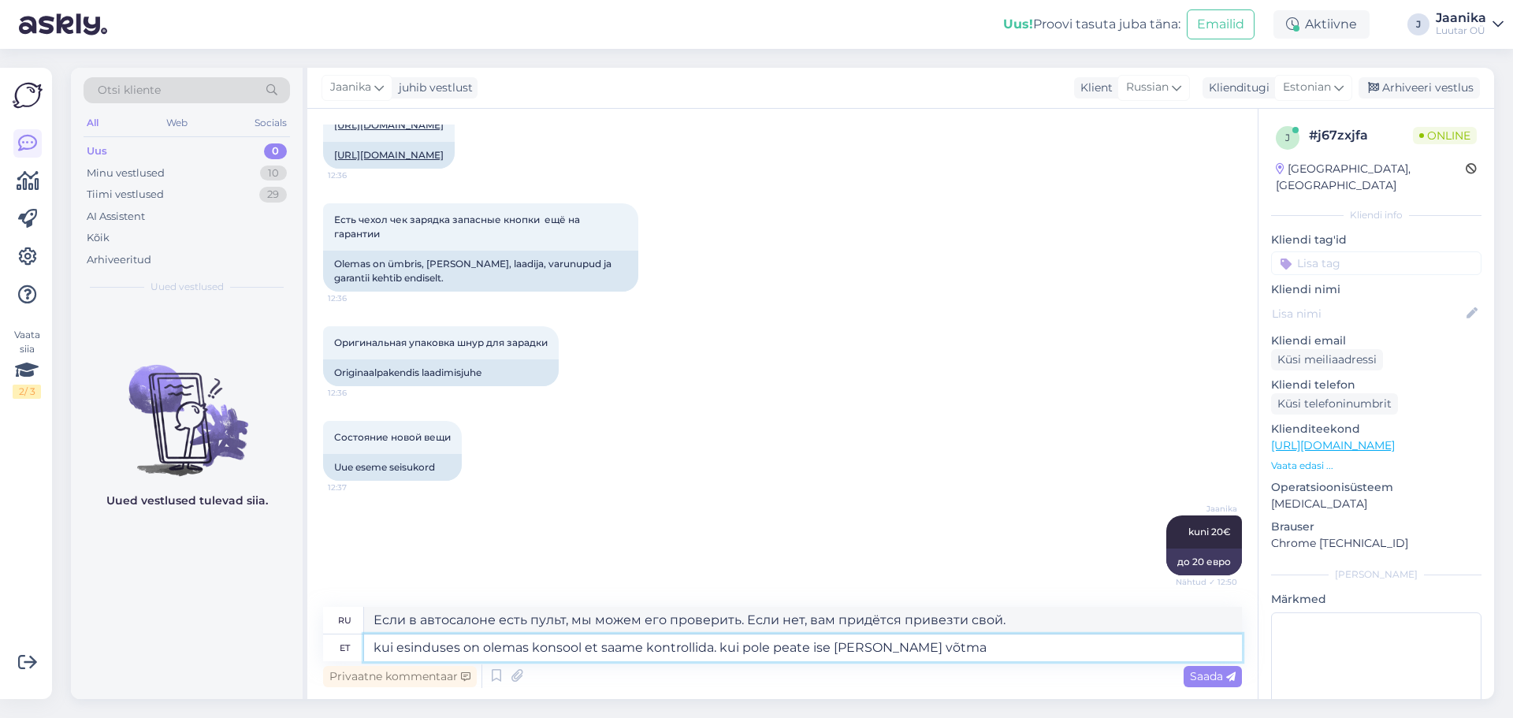
type textarea "Если у [PERSON_NAME] есть консоль, мы можем проверить. Если нет, вам придётся п…"
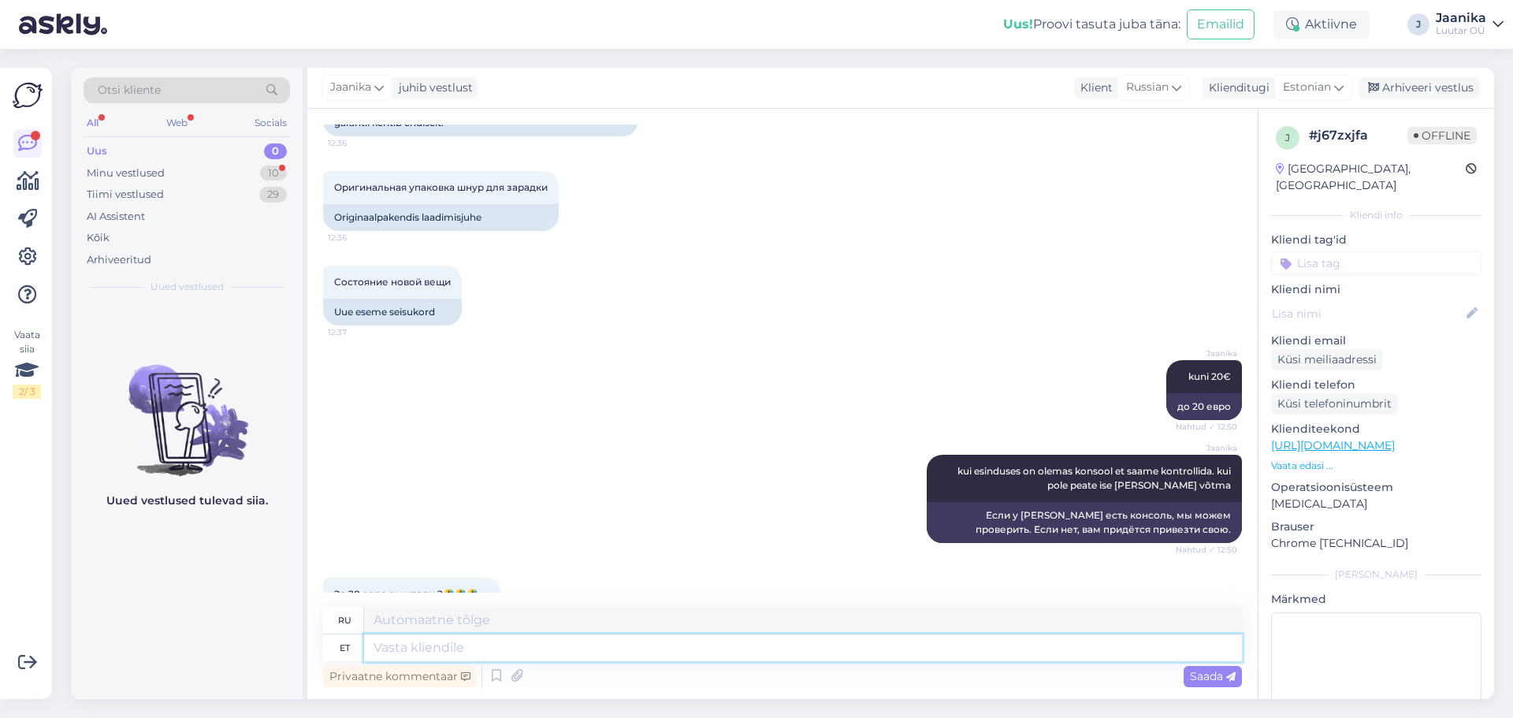
scroll to position [1664, 0]
